Goal: Information Seeking & Learning: Check status

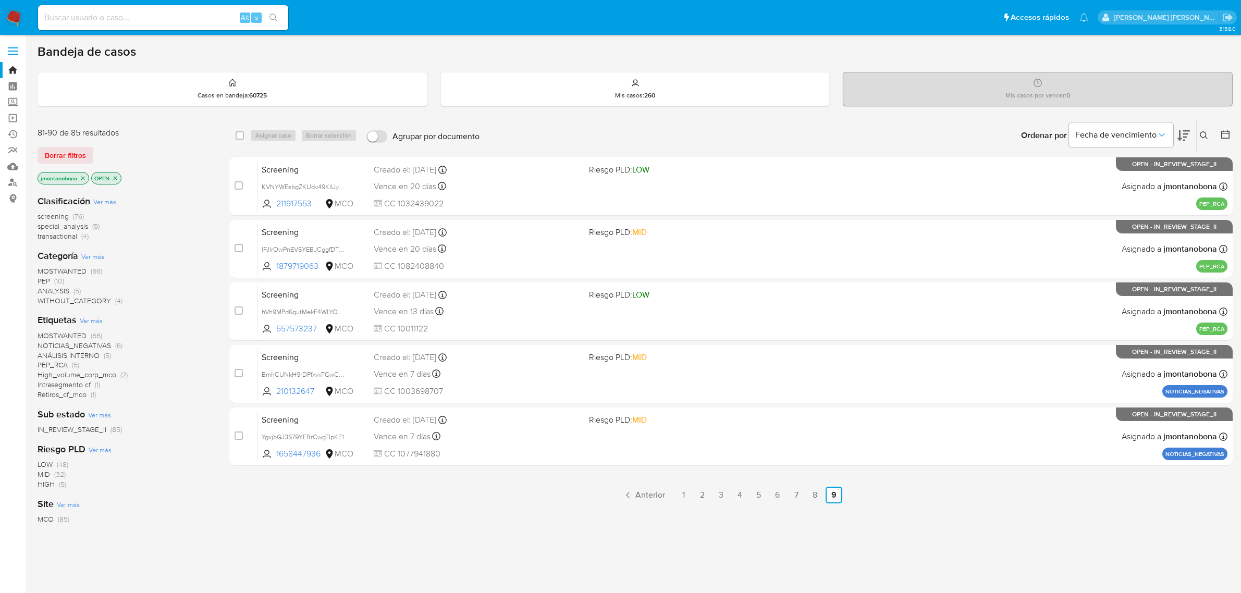
scroll to position [40, 0]
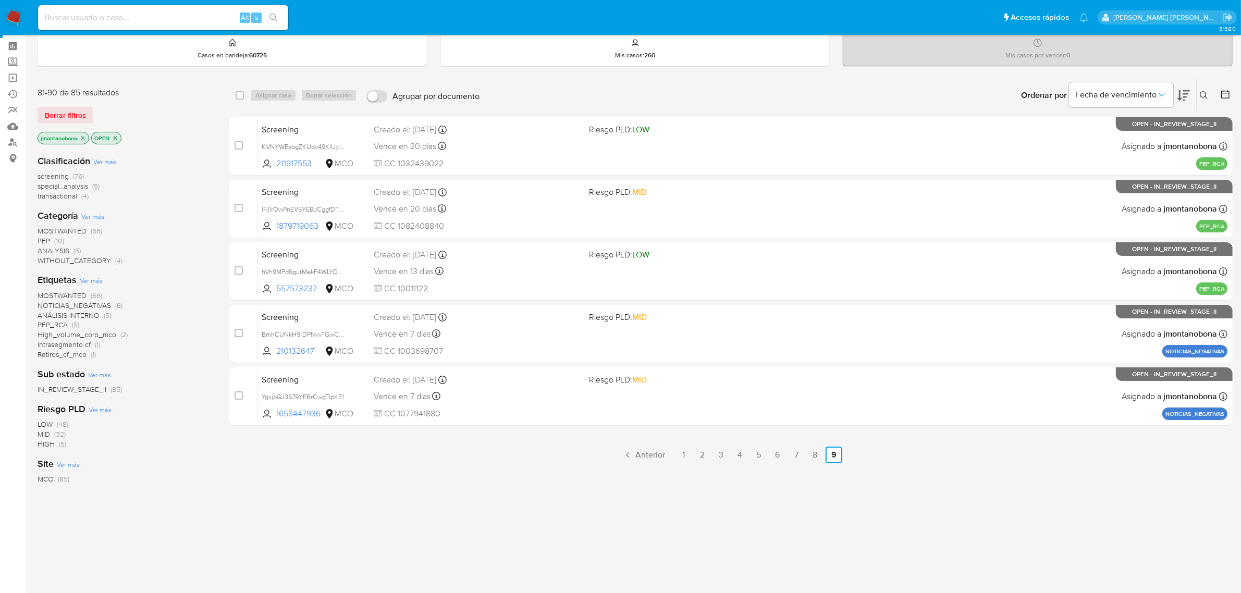
click at [189, 22] on input at bounding box center [163, 18] width 250 height 14
paste input "118807519"
type input "118807519"
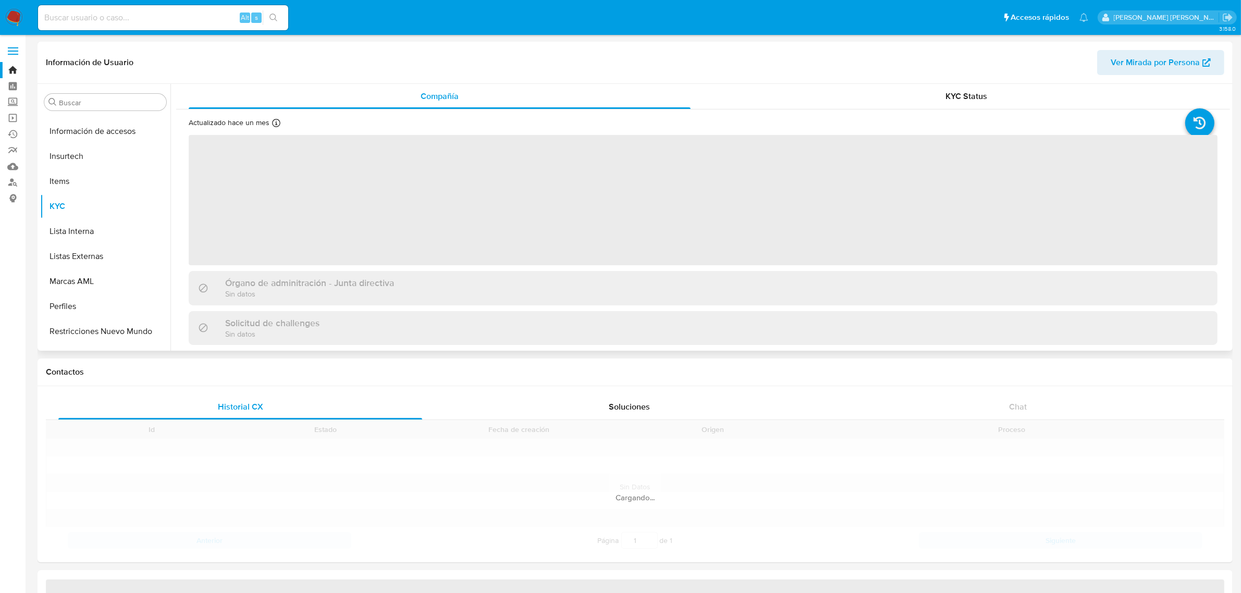
scroll to position [439, 0]
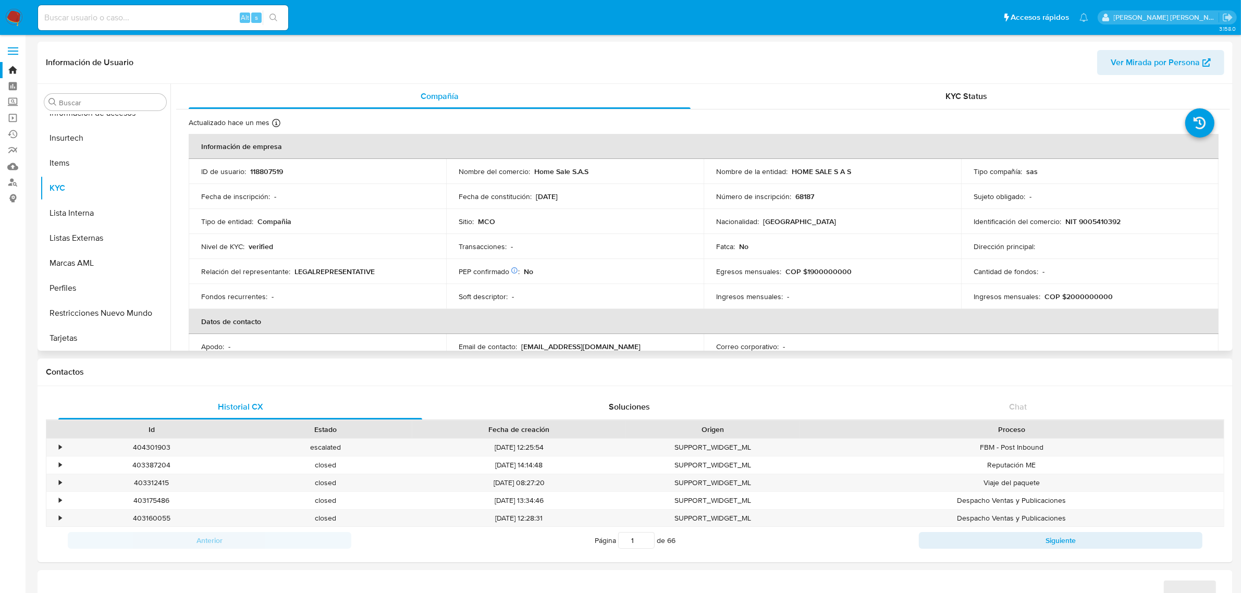
select select "10"
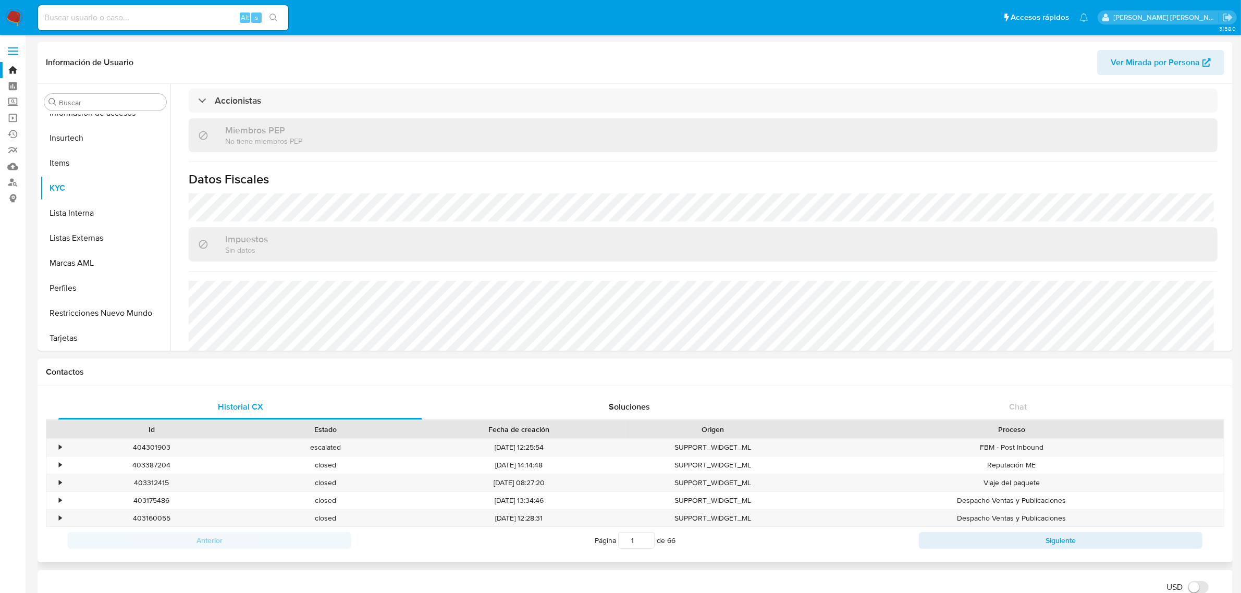
scroll to position [644, 0]
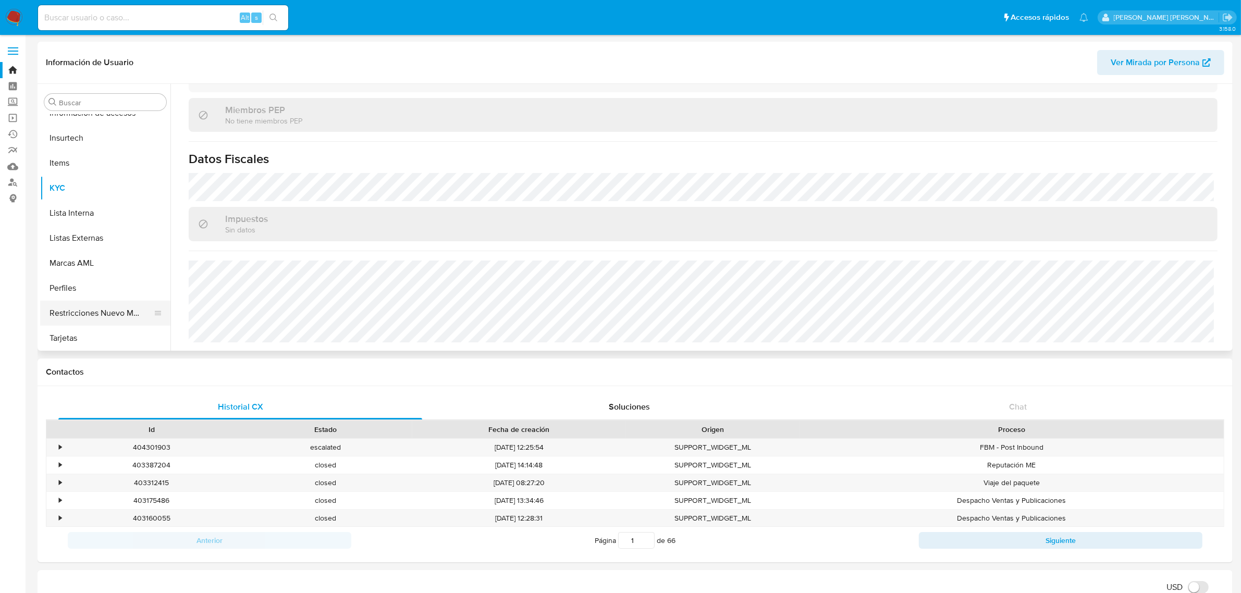
click at [85, 308] on button "Restricciones Nuevo Mundo" at bounding box center [101, 313] width 122 height 25
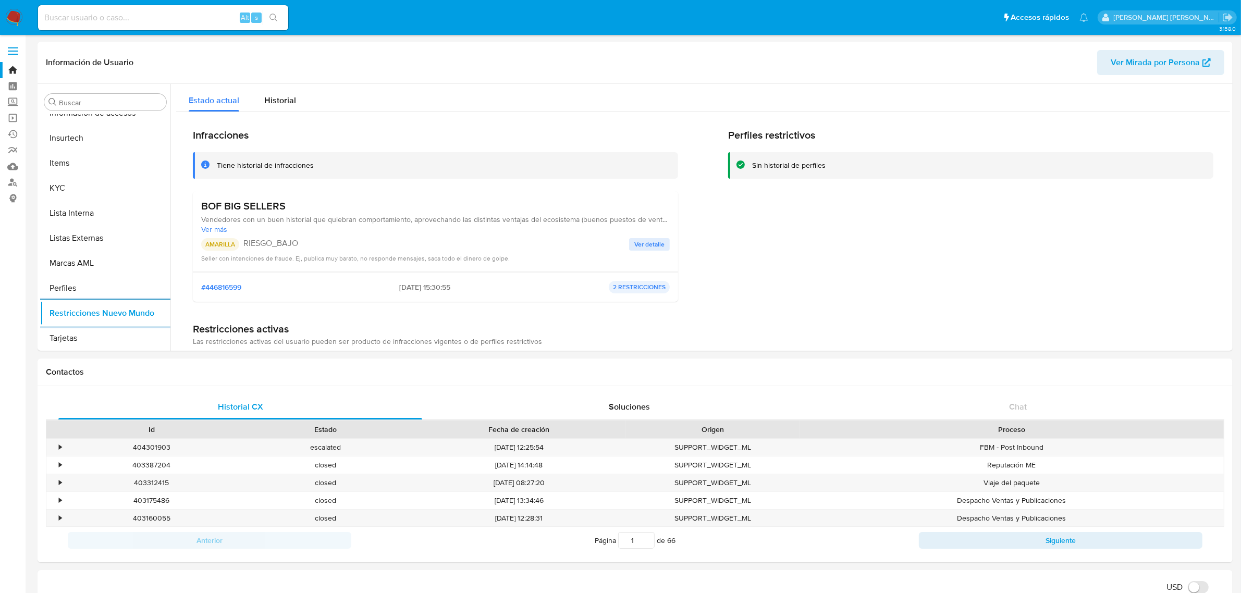
click at [134, 27] on div "Alt s" at bounding box center [163, 17] width 250 height 25
click at [139, 21] on input at bounding box center [163, 18] width 250 height 14
paste input "1032440453"
type input "1032440453"
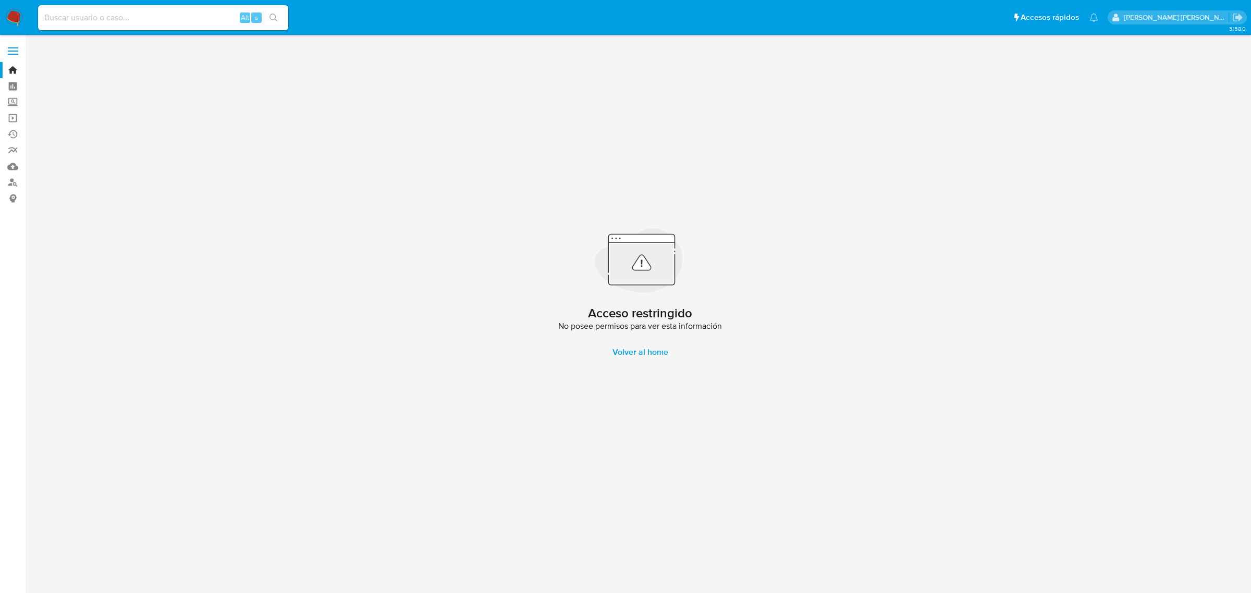
click at [179, 27] on div "Alt s" at bounding box center [163, 17] width 250 height 25
click at [190, 16] on input at bounding box center [163, 18] width 250 height 14
click at [191, 19] on input at bounding box center [163, 18] width 250 height 14
paste input "418187125"
type input "418187125"
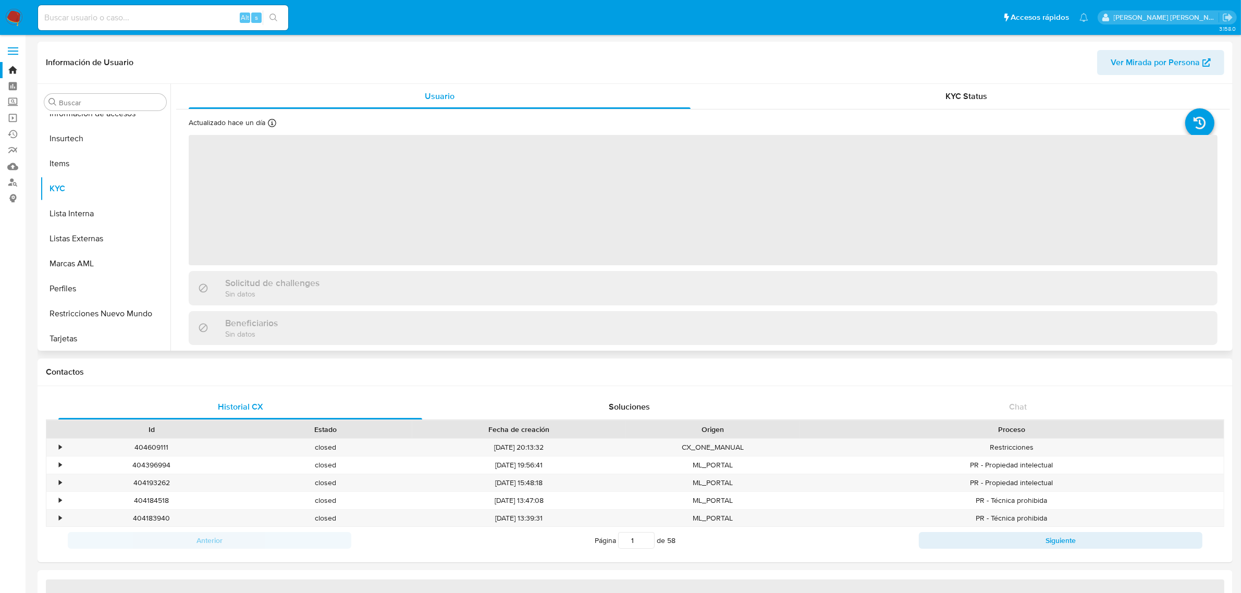
scroll to position [439, 0]
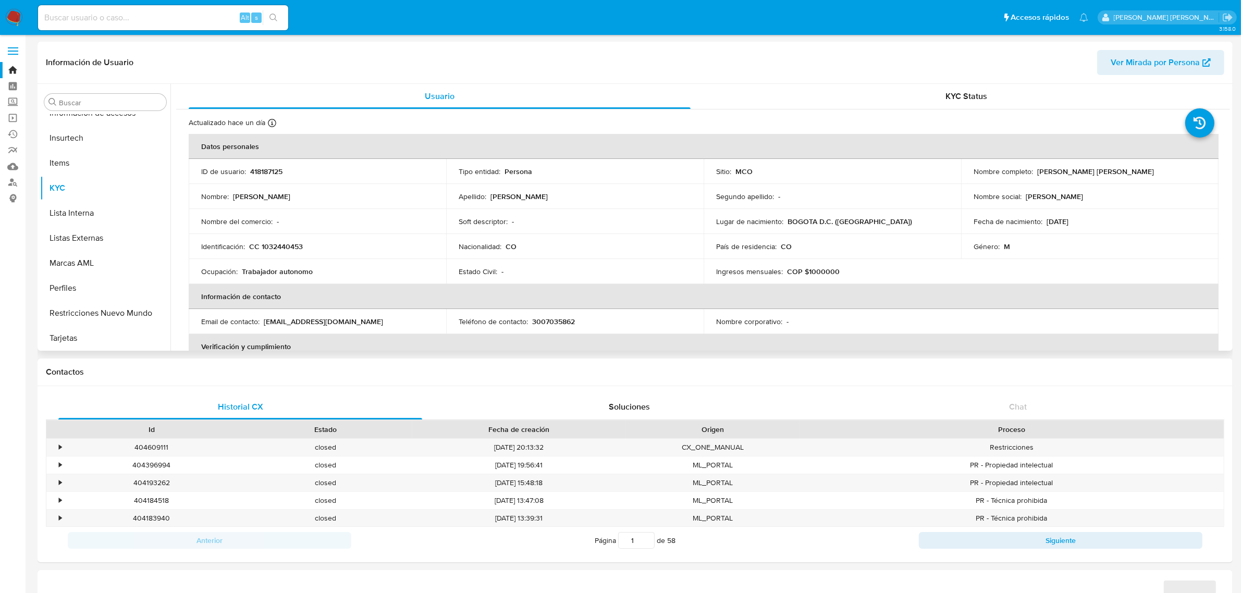
select select "10"
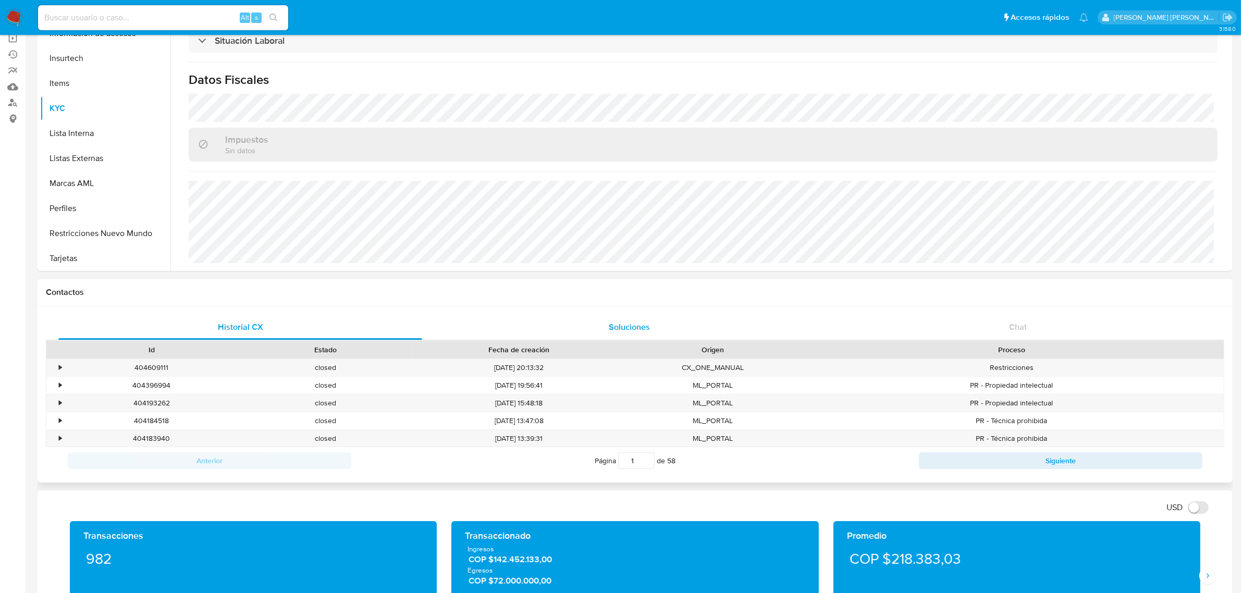
scroll to position [65, 0]
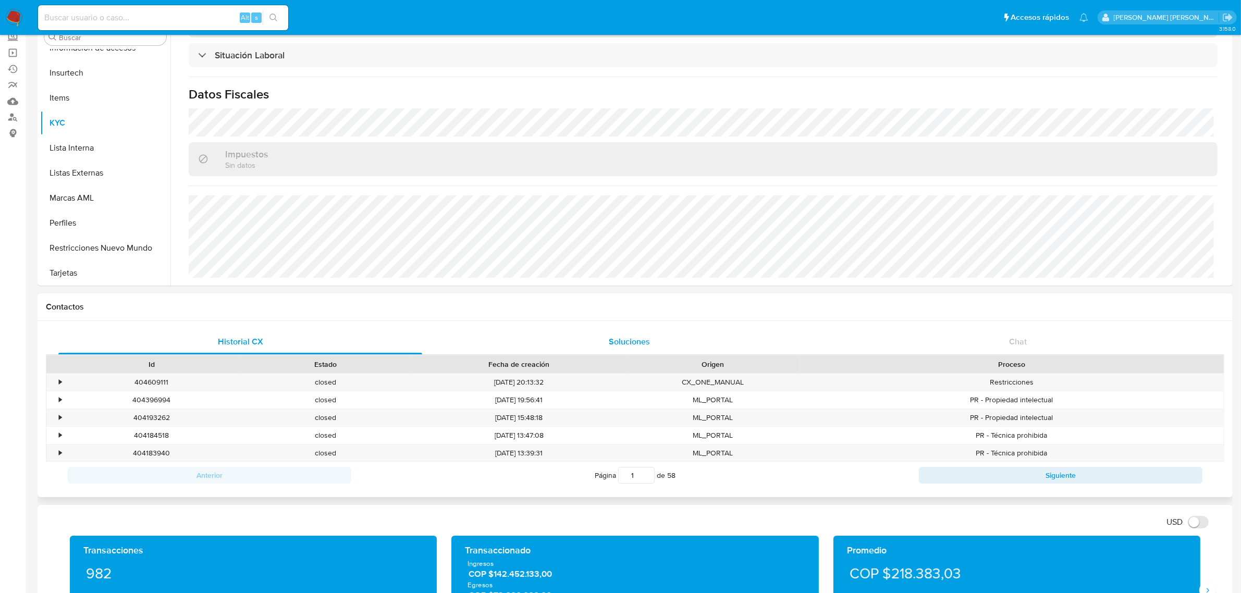
click at [613, 332] on div "Soluciones" at bounding box center [629, 341] width 364 height 25
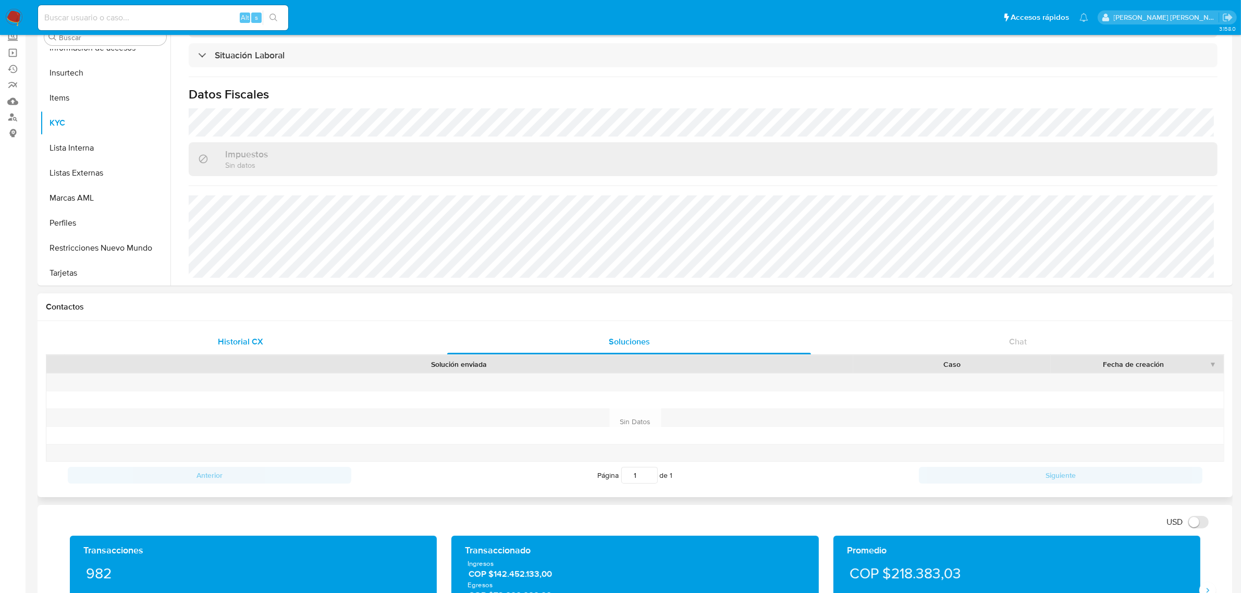
click at [266, 339] on div "Historial CX" at bounding box center [240, 341] width 364 height 25
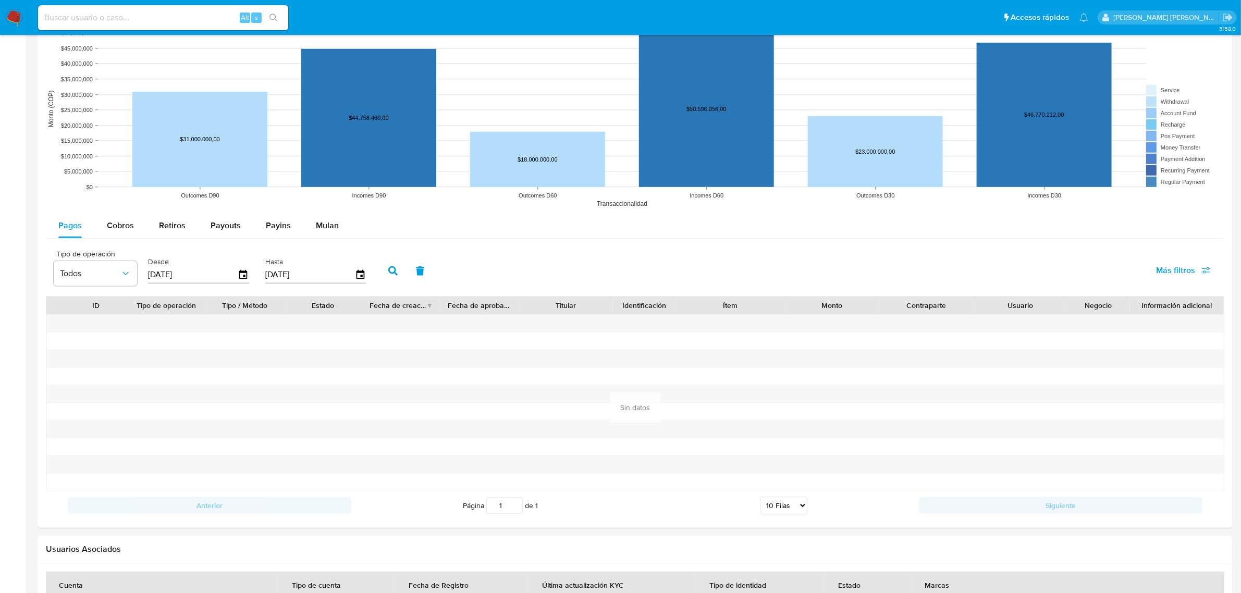
scroll to position [782, 0]
click at [126, 220] on span "Cobros" at bounding box center [120, 224] width 27 height 12
select select "10"
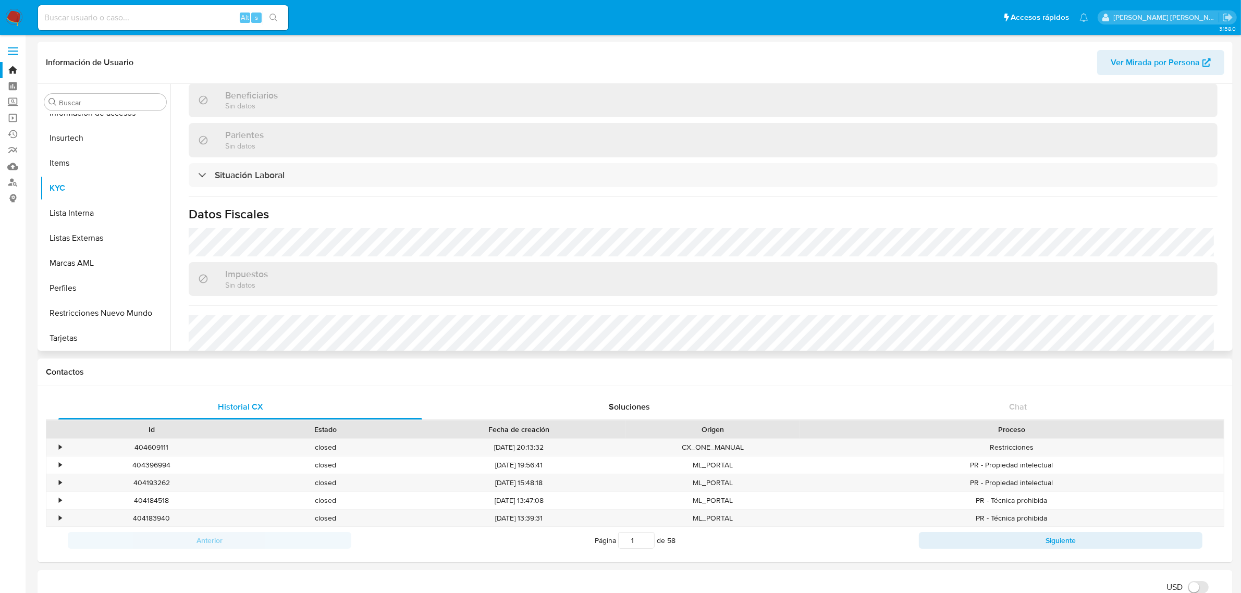
scroll to position [73, 0]
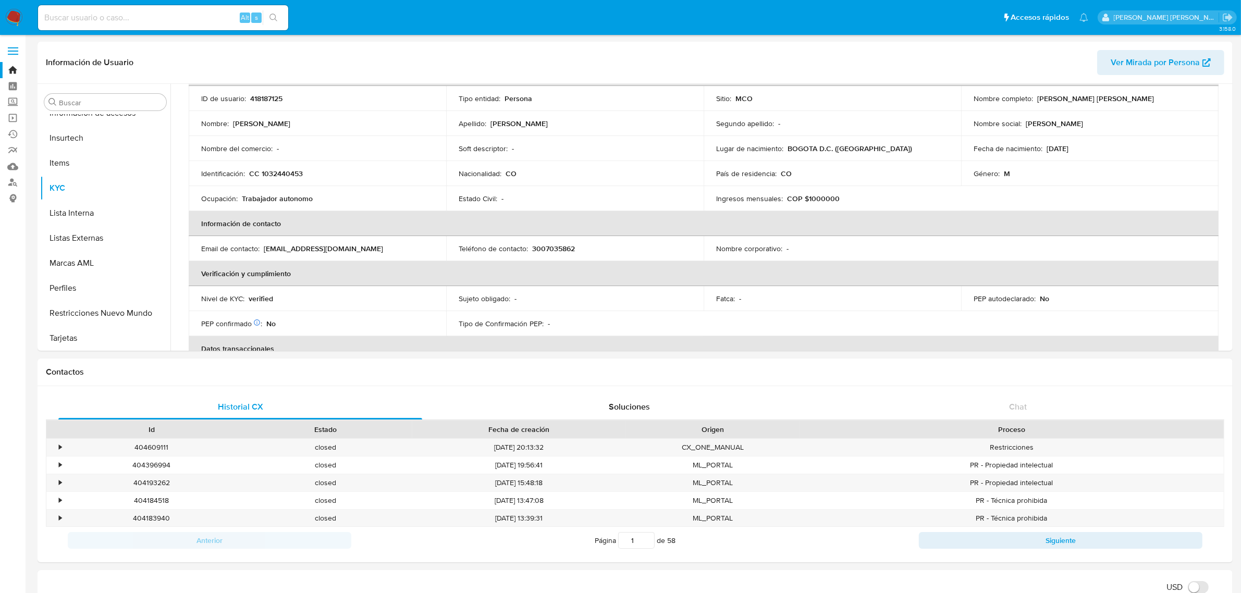
click at [9, 55] on label at bounding box center [13, 51] width 26 height 22
click at [0, 0] on input "checkbox" at bounding box center [0, 0] width 0 height 0
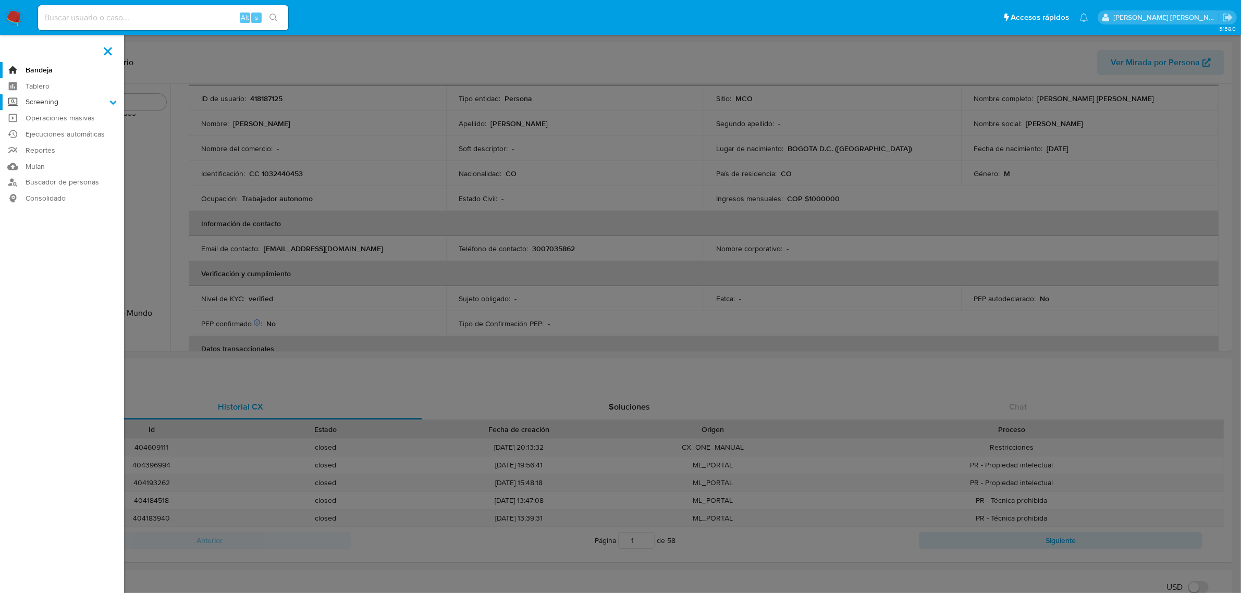
click at [43, 101] on label "Screening" at bounding box center [62, 102] width 124 height 16
click at [0, 0] on input "Screening" at bounding box center [0, 0] width 0 height 0
click at [108, 53] on label at bounding box center [108, 51] width 26 height 22
click at [0, 0] on input "checkbox" at bounding box center [0, 0] width 0 height 0
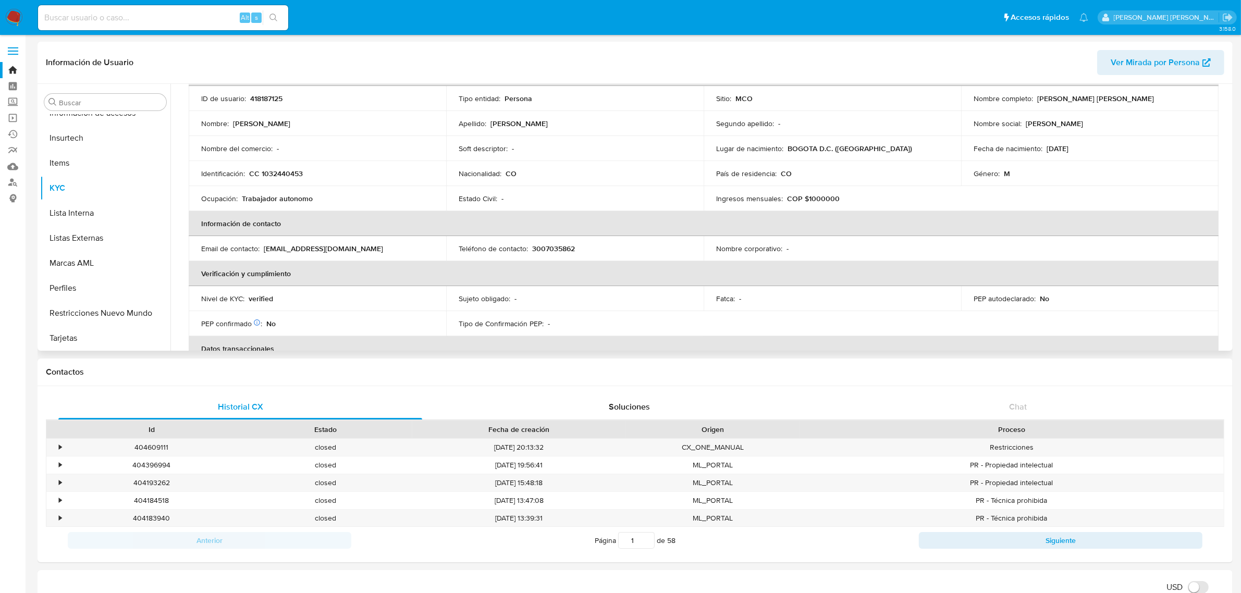
click at [265, 55] on header "Información de Usuario Ver Mirada por Persona" at bounding box center [635, 62] width 1178 height 25
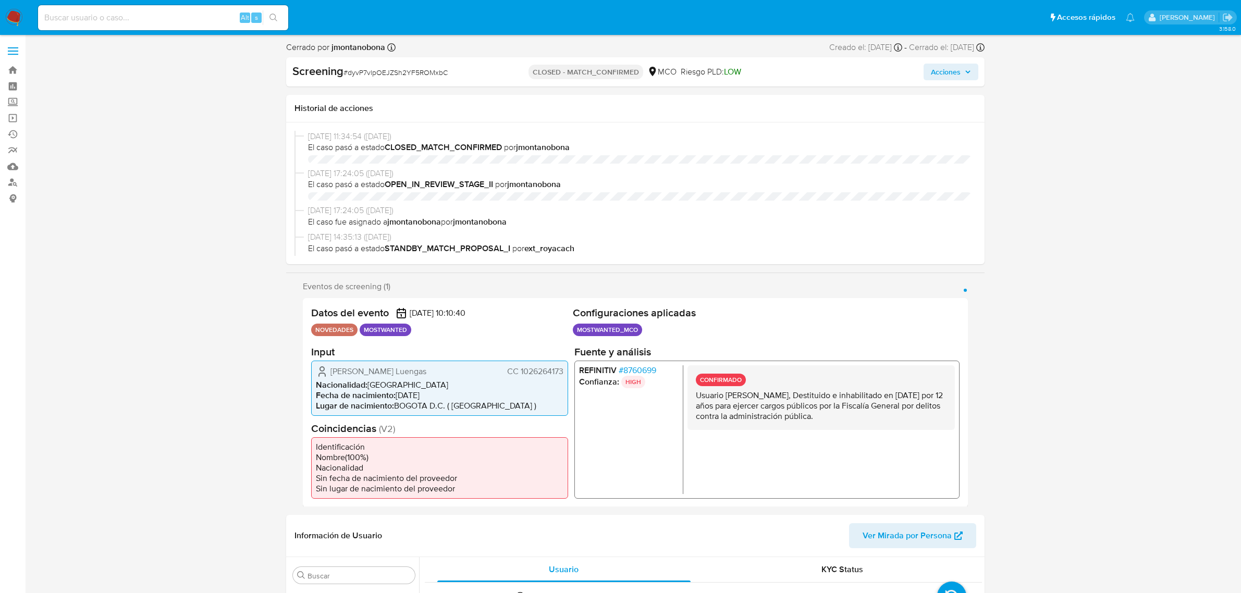
select select "10"
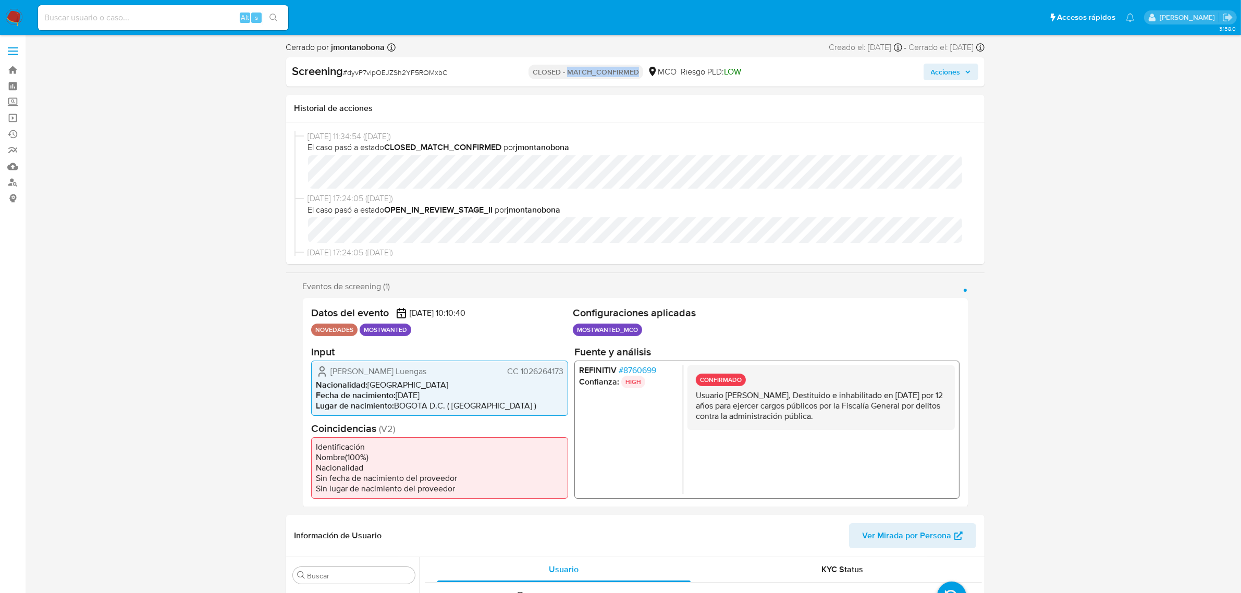
scroll to position [439, 0]
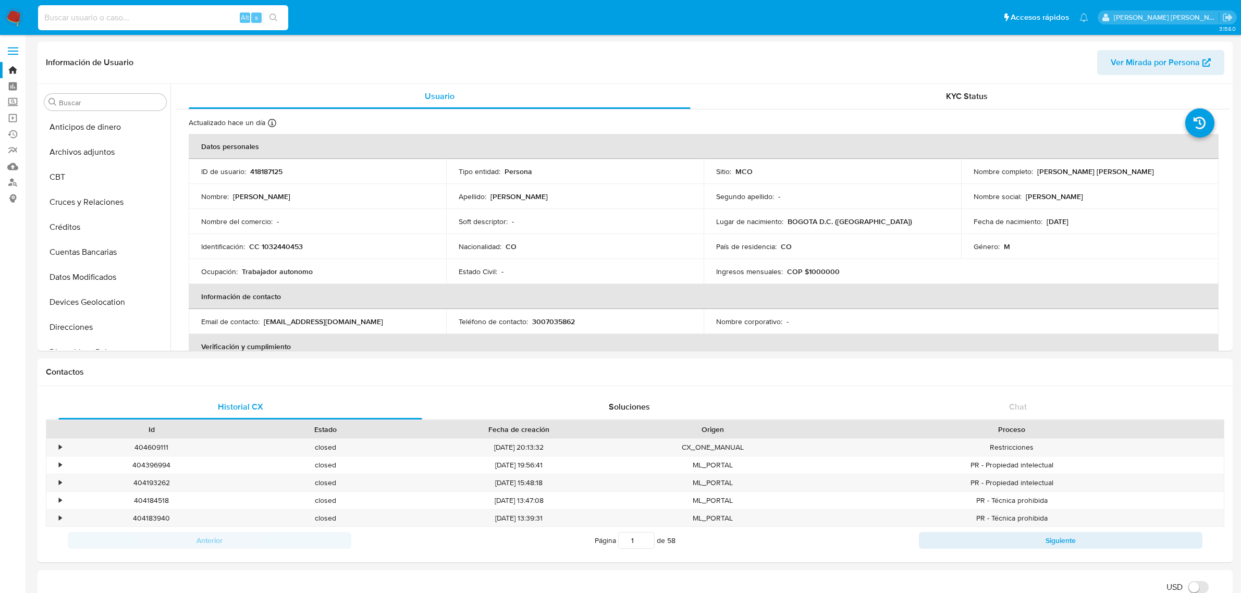
select select "10"
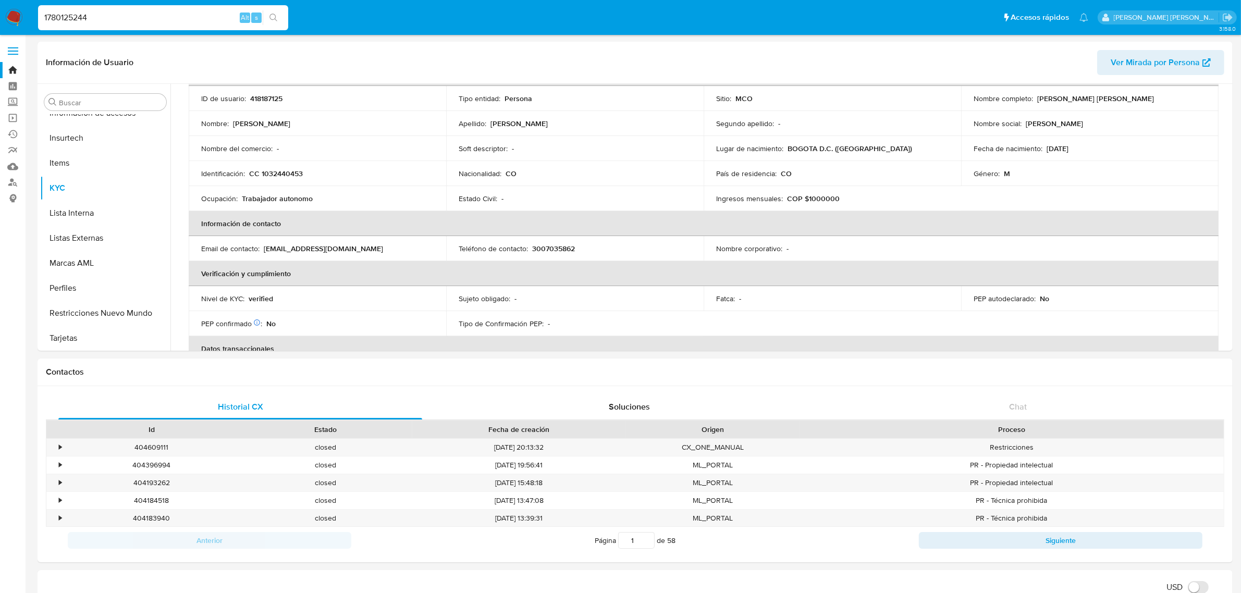
type input "1780125244"
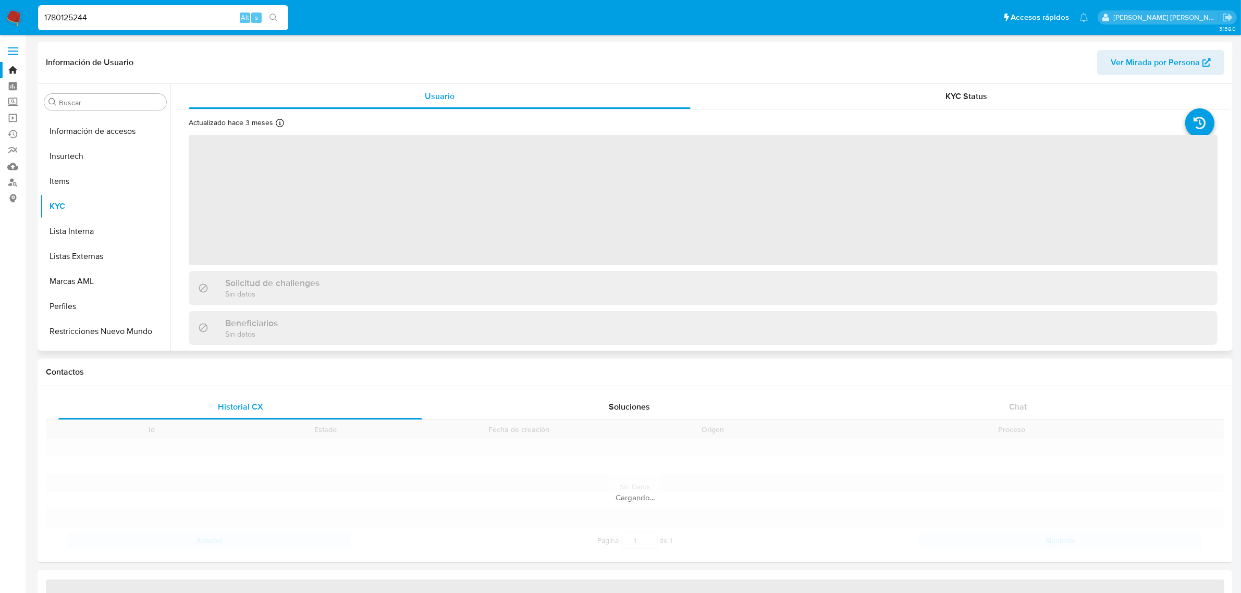
scroll to position [439, 0]
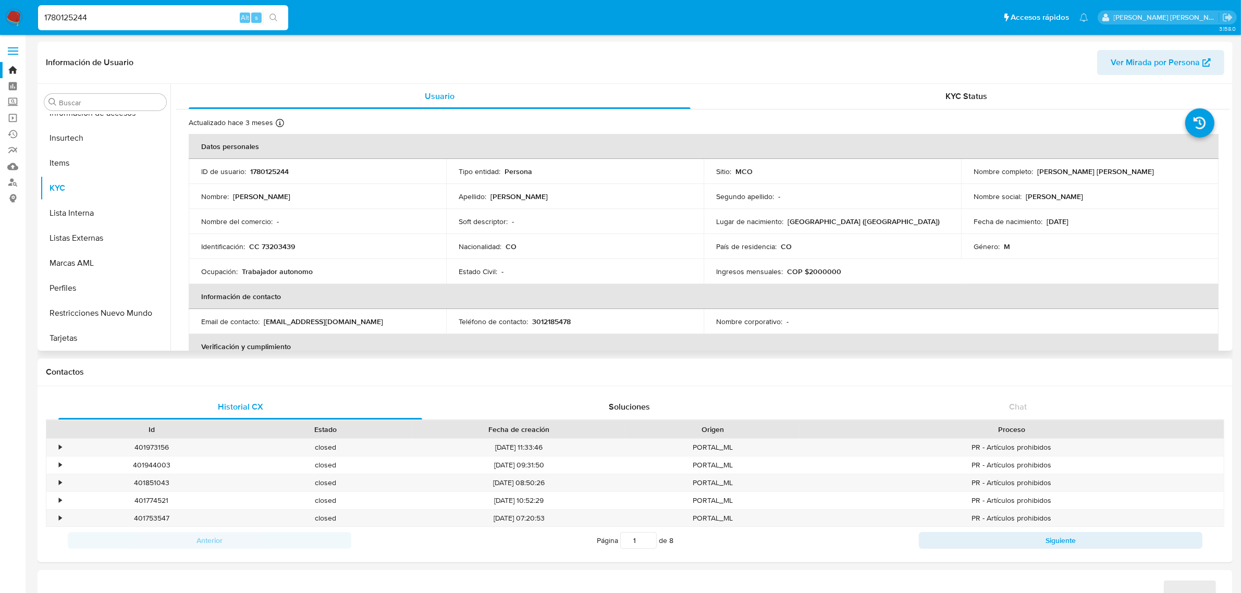
select select "10"
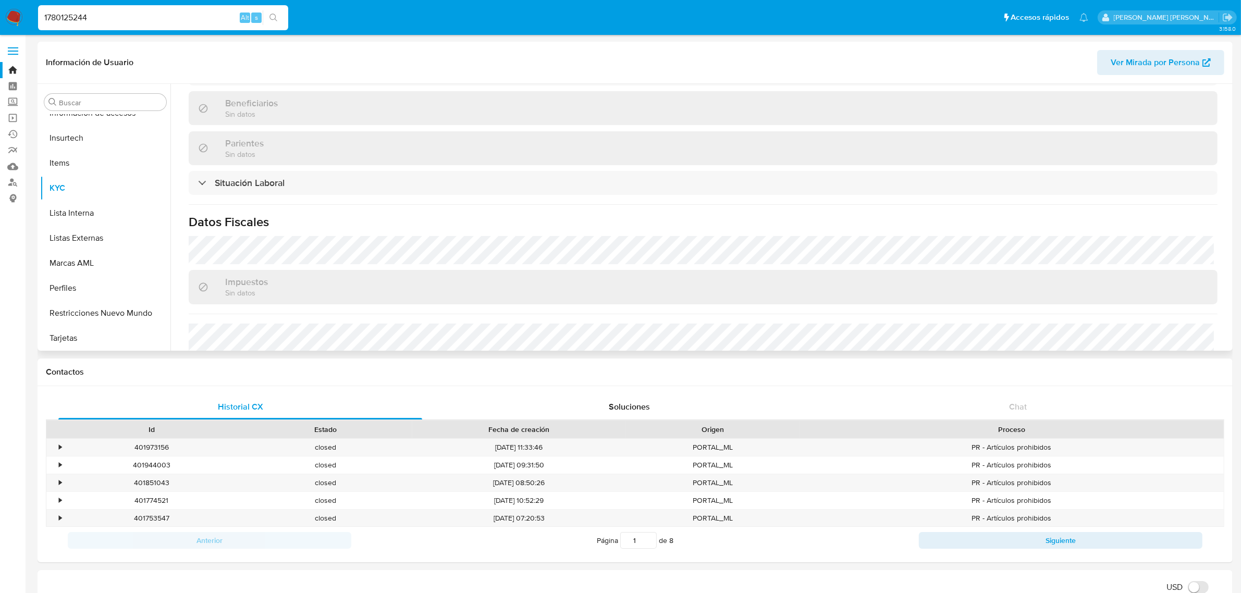
scroll to position [519, 0]
